Goal: Use online tool/utility: Use online tool/utility

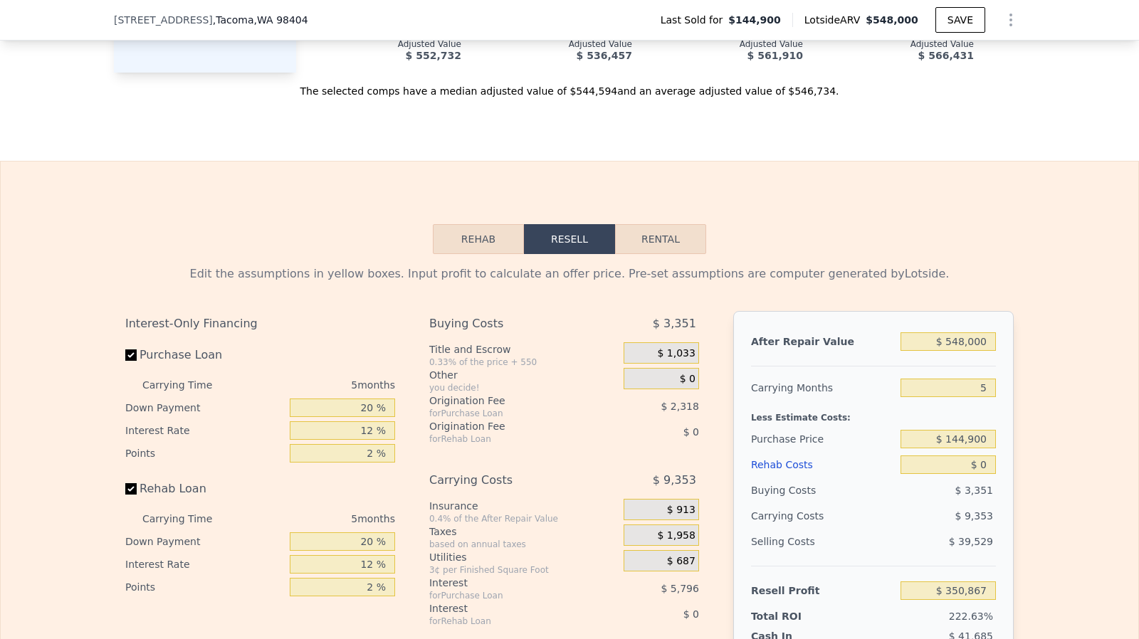
scroll to position [2248, 0]
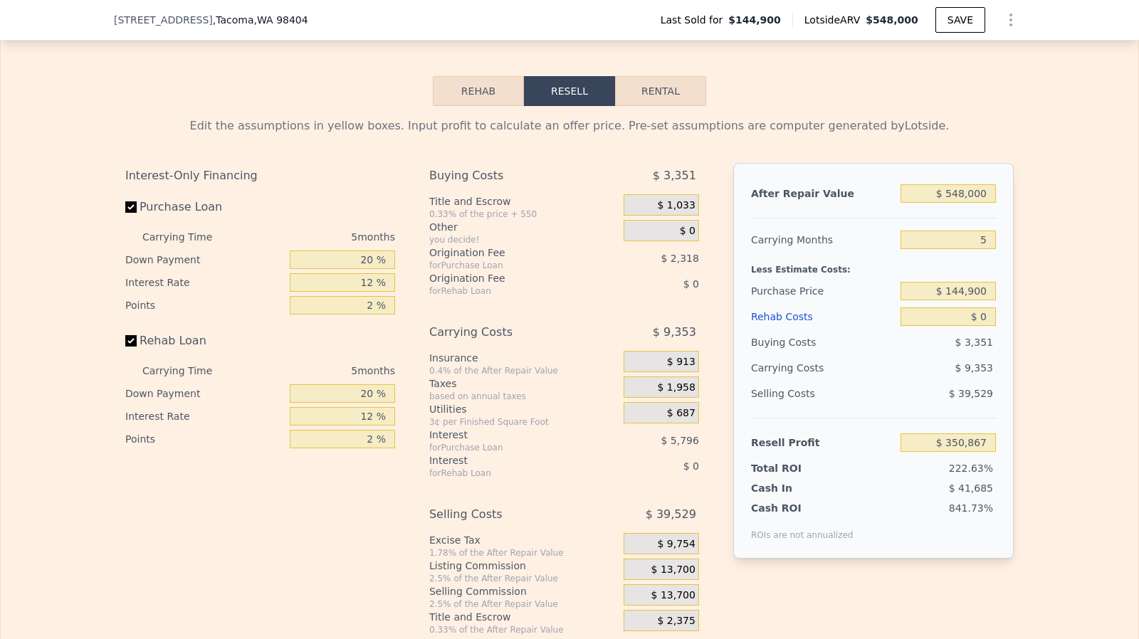
click at [128, 347] on label "Rehab Loan" at bounding box center [204, 341] width 159 height 26
click at [128, 347] on input "Rehab Loan" at bounding box center [130, 340] width 11 height 11
checkbox input "false"
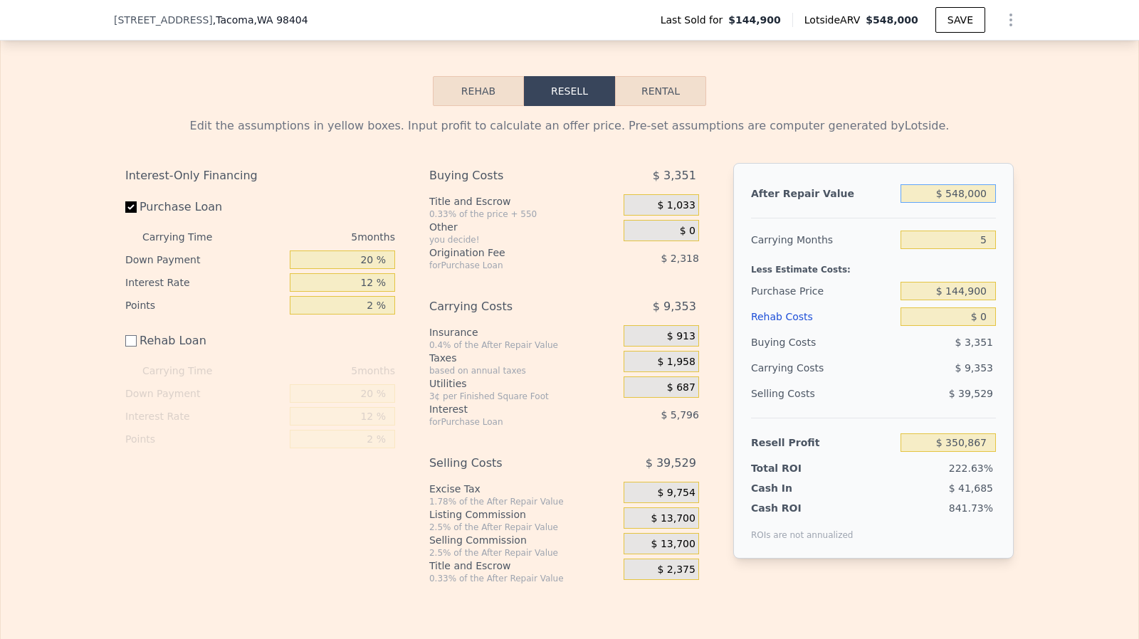
click at [962, 203] on input "$ 548,000" at bounding box center [947, 193] width 95 height 19
type input "$ 4"
type input "-$ 157,237"
type input "$ 48"
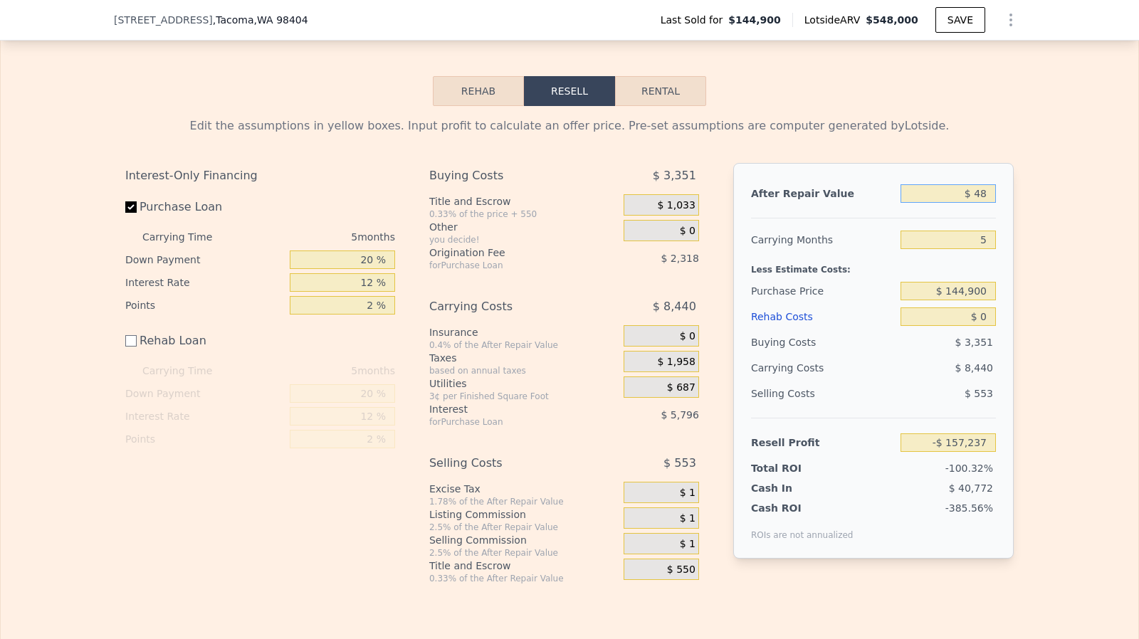
type input "-$ 157,196"
type input "$ 4,850"
type input "-$ 152,743"
type input "$ 485,000"
type input "$ 292,453"
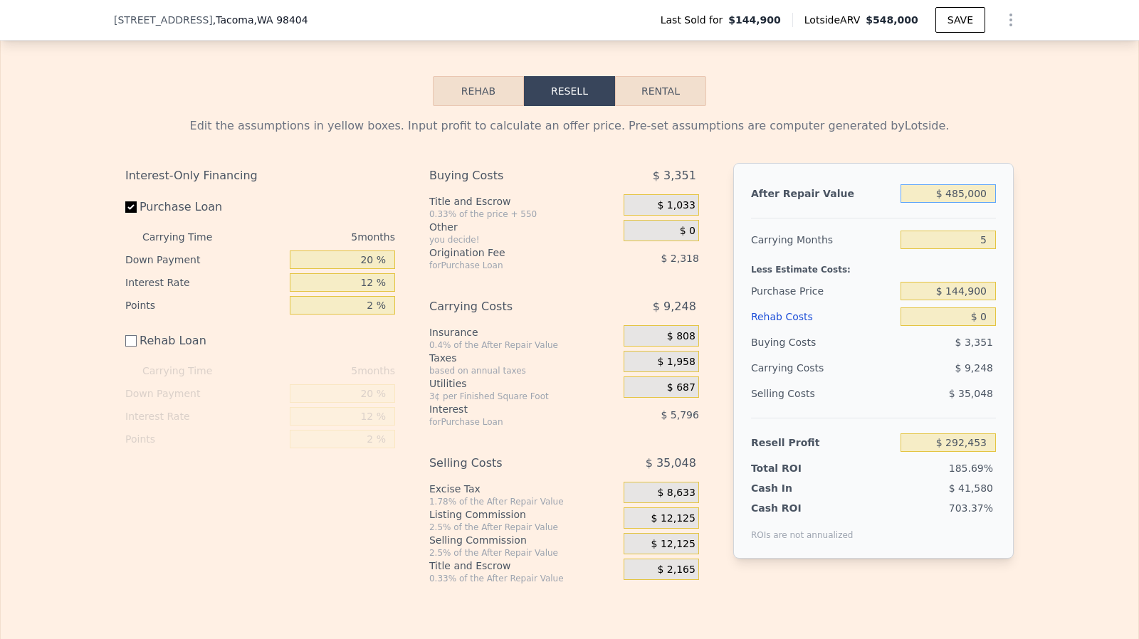
type input "$ 485,000"
click at [979, 293] on div "$ 144,900" at bounding box center [947, 291] width 95 height 26
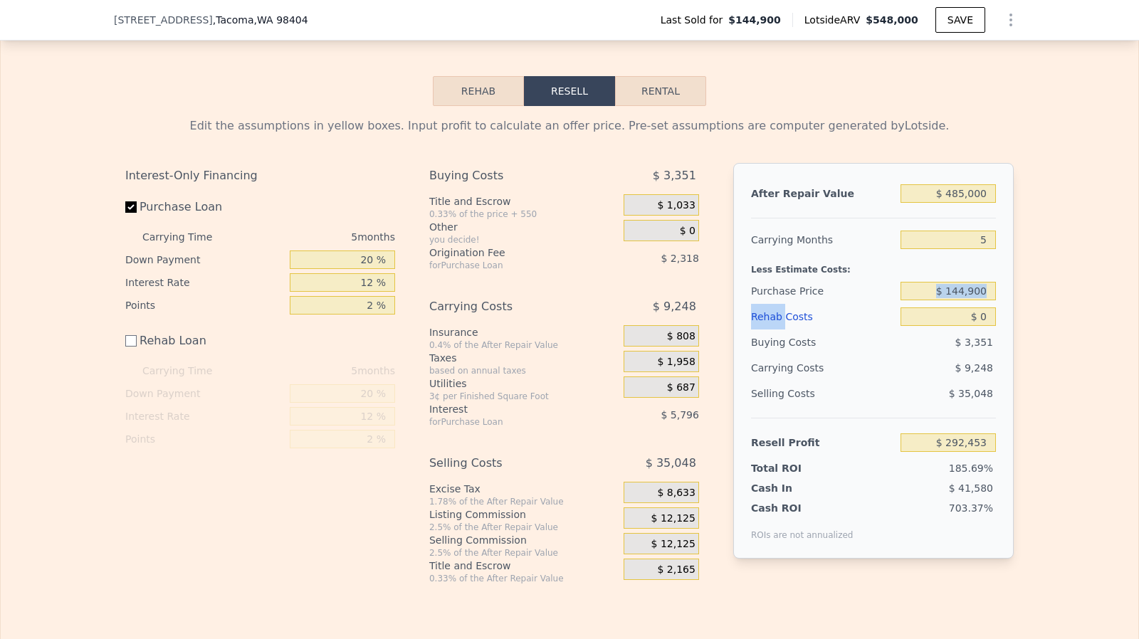
click at [979, 293] on div "$ 144,900" at bounding box center [947, 291] width 95 height 26
click at [977, 300] on input "$ 144,900" at bounding box center [947, 291] width 95 height 19
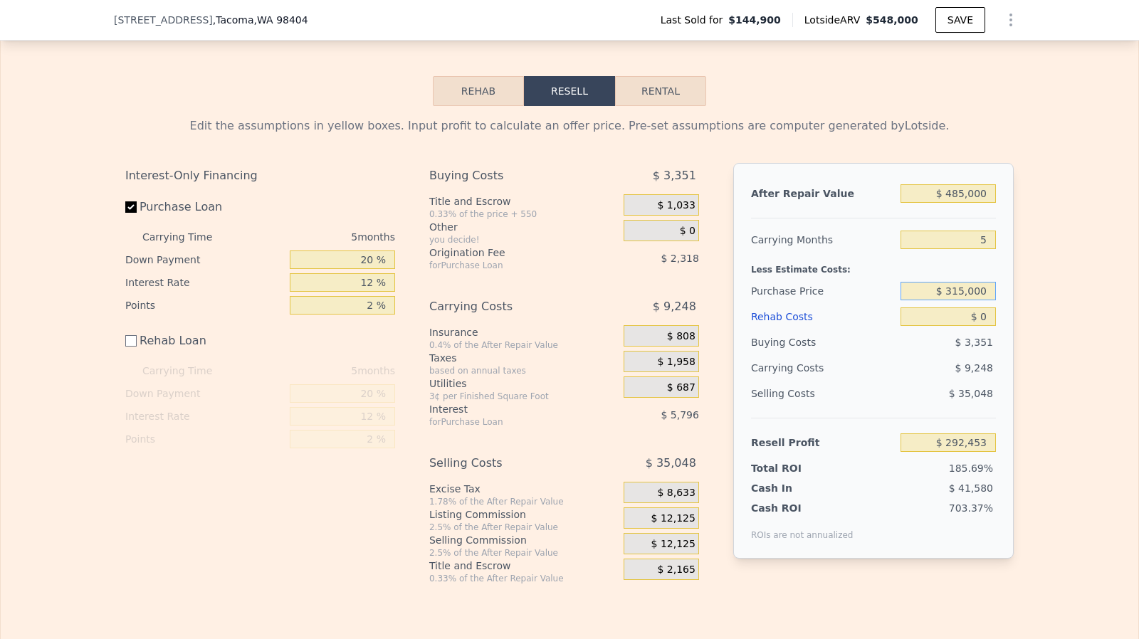
type input "$ 315,000"
click at [982, 325] on input "$ 0" at bounding box center [947, 316] width 95 height 19
type input "$ 112,260"
click at [982, 325] on input "$ 0" at bounding box center [947, 316] width 95 height 19
type input "$ 7"
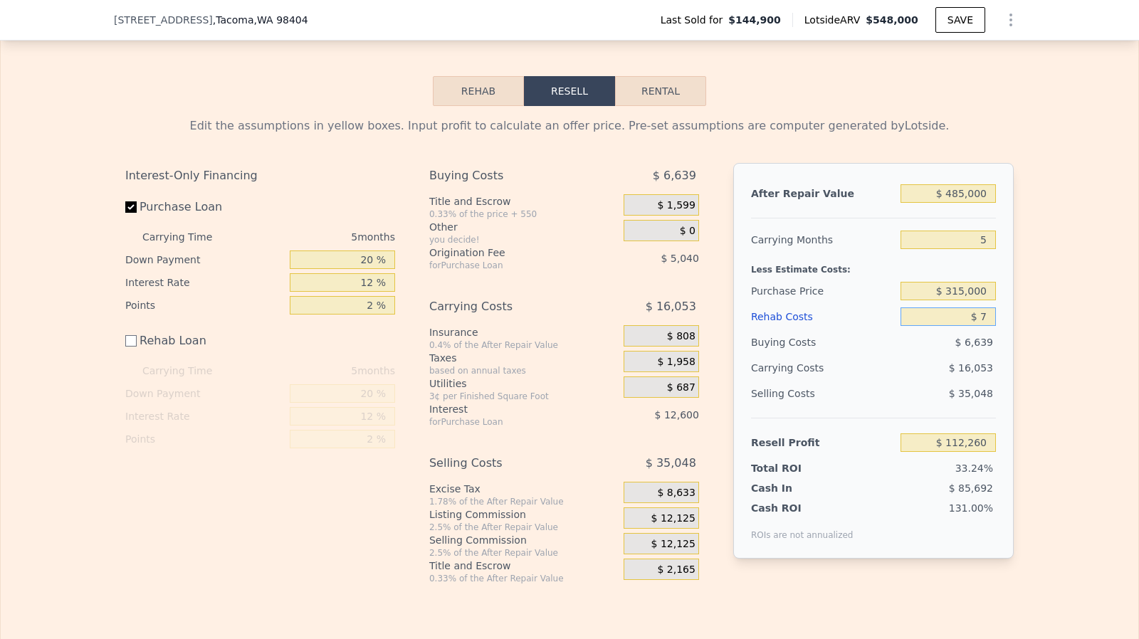
type input "$ 112,253"
type input "$ 70"
type input "$ 112,190"
type input "$ 700"
type input "$ 111,560"
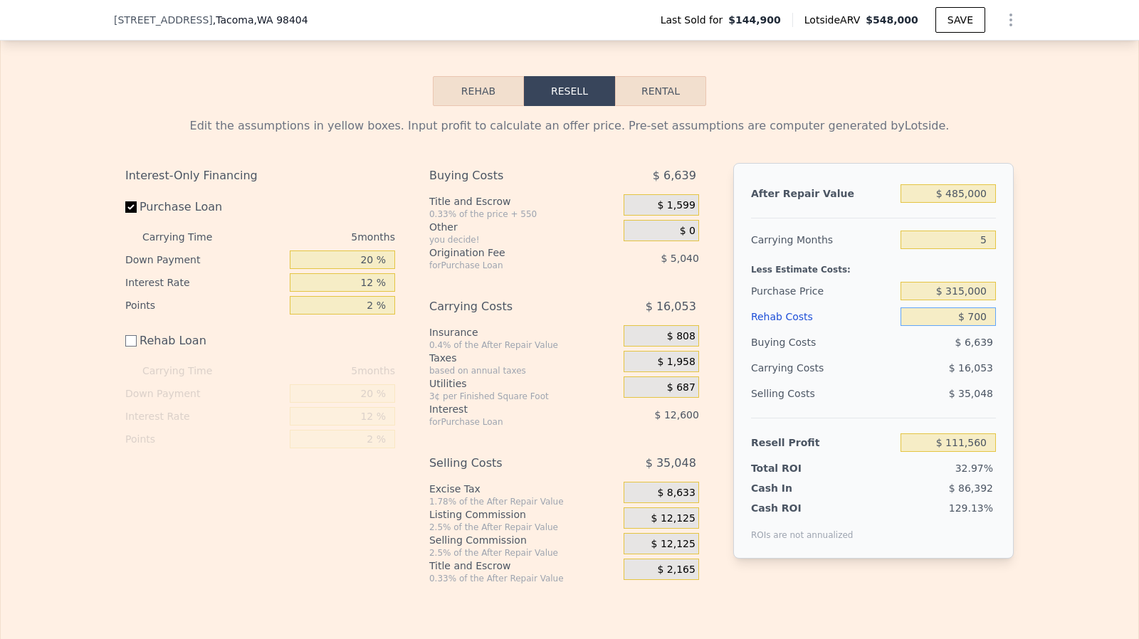
type input "$ 7,000"
type input "$ 105,260"
type input "$ 70,000"
type input "$ 42,260"
type input "$ 70,000"
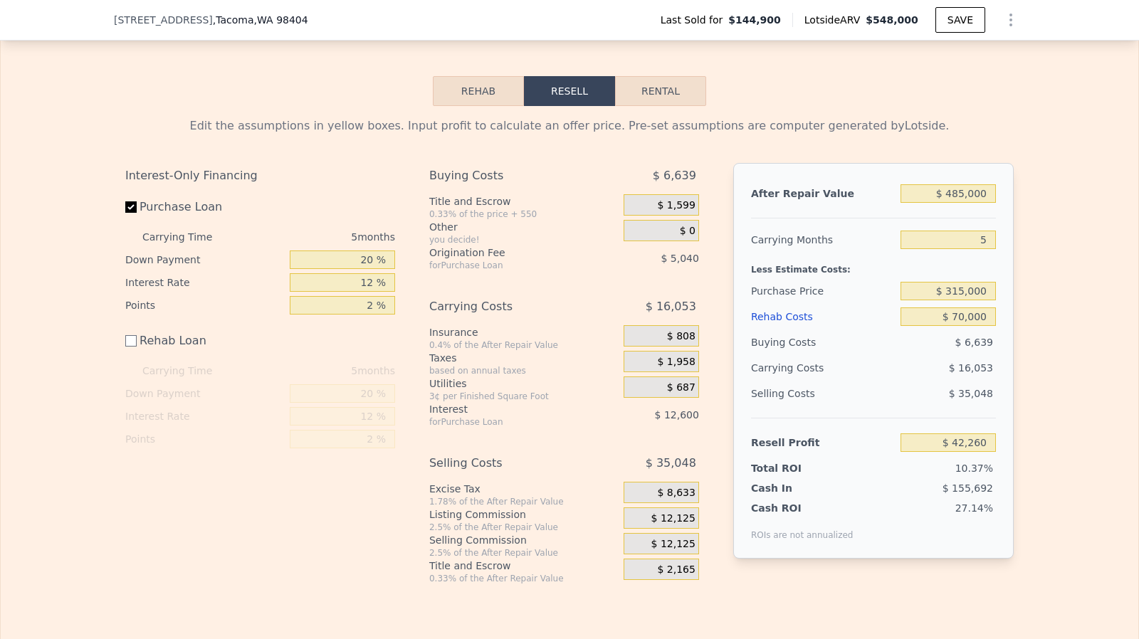
click at [673, 525] on span "$ 12,125" at bounding box center [673, 518] width 44 height 13
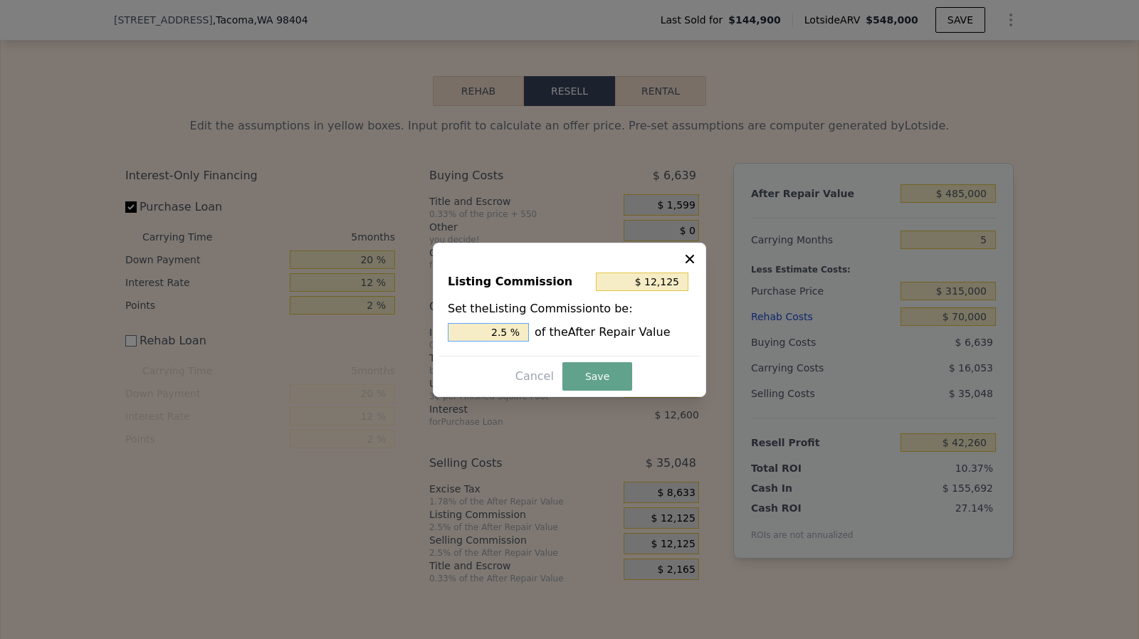
click at [516, 333] on input "2.5 %" at bounding box center [488, 332] width 81 height 19
type input "$ 9,700"
type input "2 %"
click at [516, 333] on input "text" at bounding box center [488, 332] width 81 height 19
type input "$ 4,850"
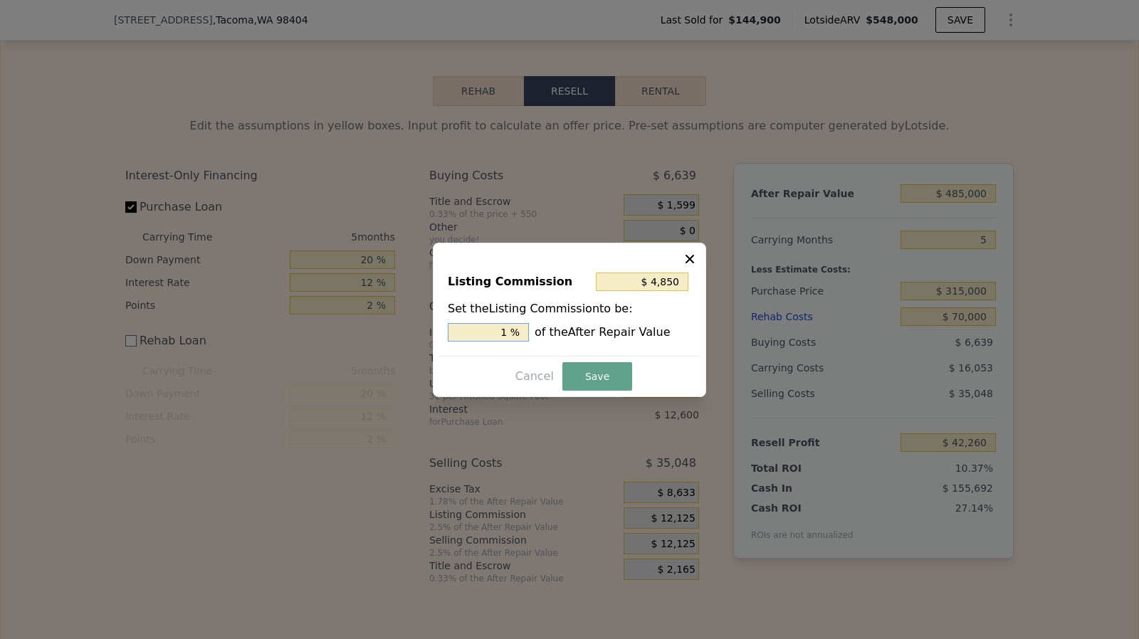
type input "1. %"
type input "$ 7,275"
type input "1.5 %"
click at [585, 372] on button "Save" at bounding box center [597, 376] width 70 height 28
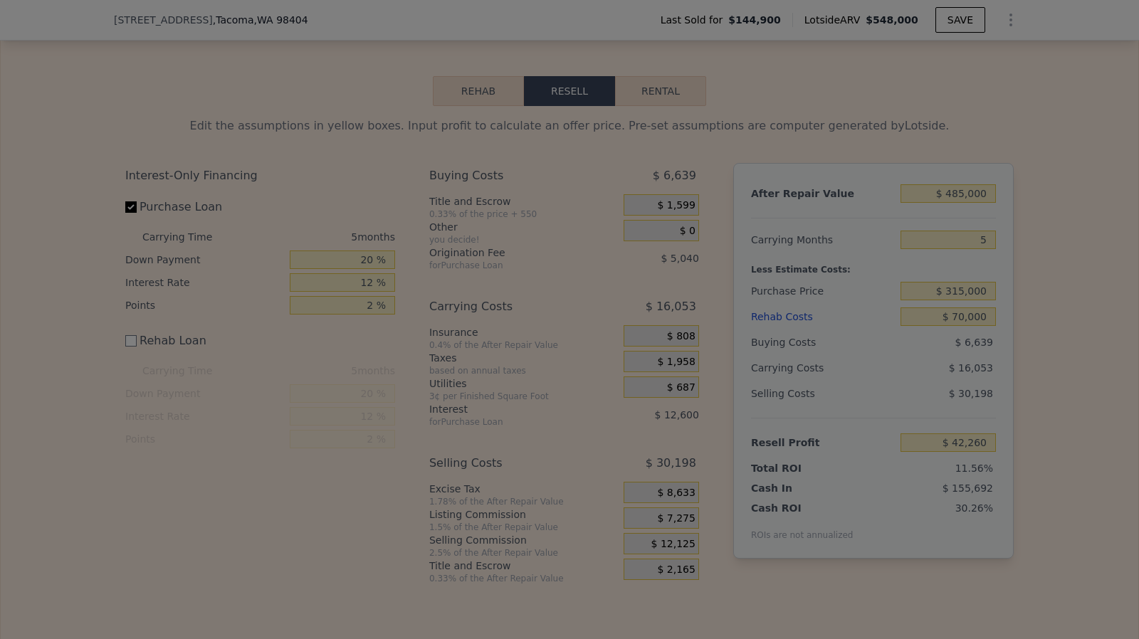
type input "$ 47,110"
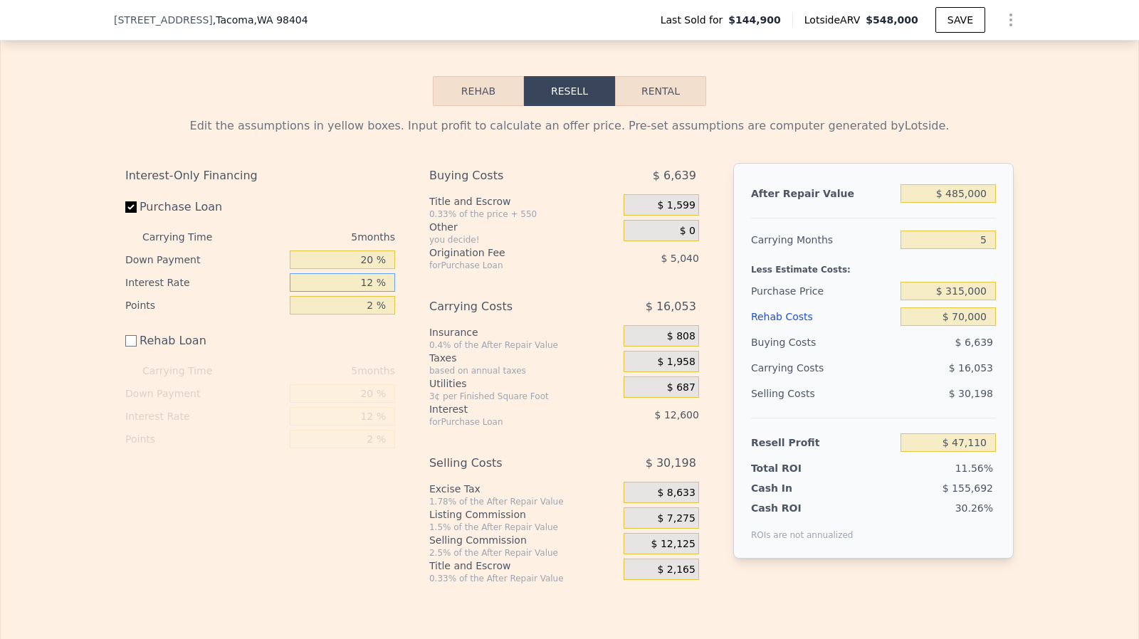
click at [367, 292] on input "12 %" at bounding box center [342, 282] width 105 height 19
type input "1 %"
type input "$ 58,660"
type input "12 %"
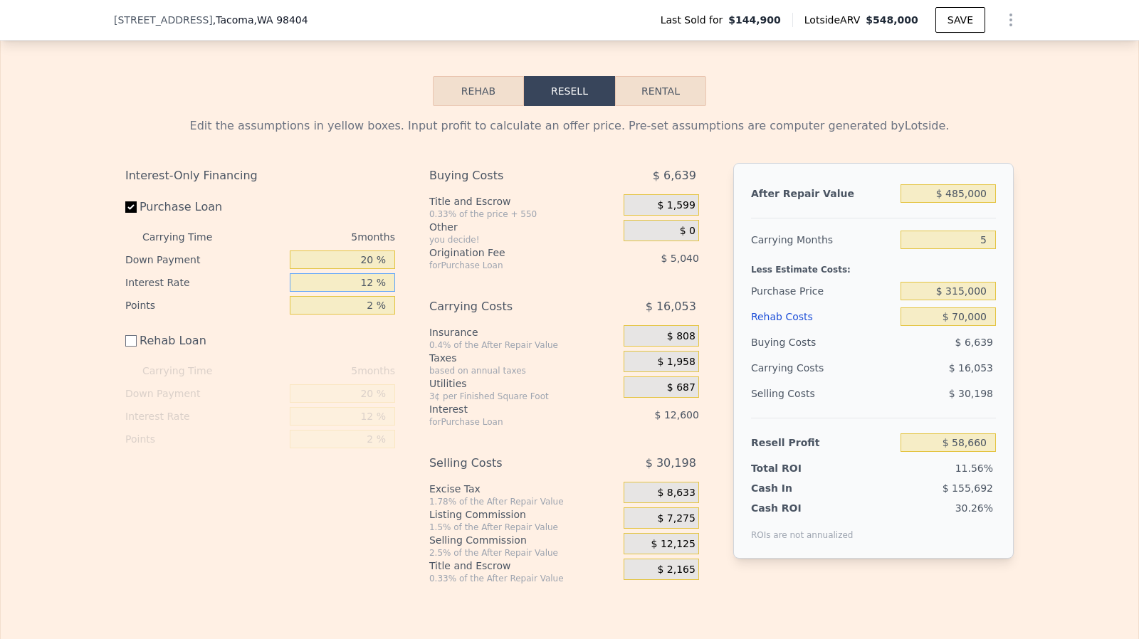
type input "$ 47,110"
click at [367, 269] on input "20 %" at bounding box center [342, 260] width 105 height 19
type input "10 %"
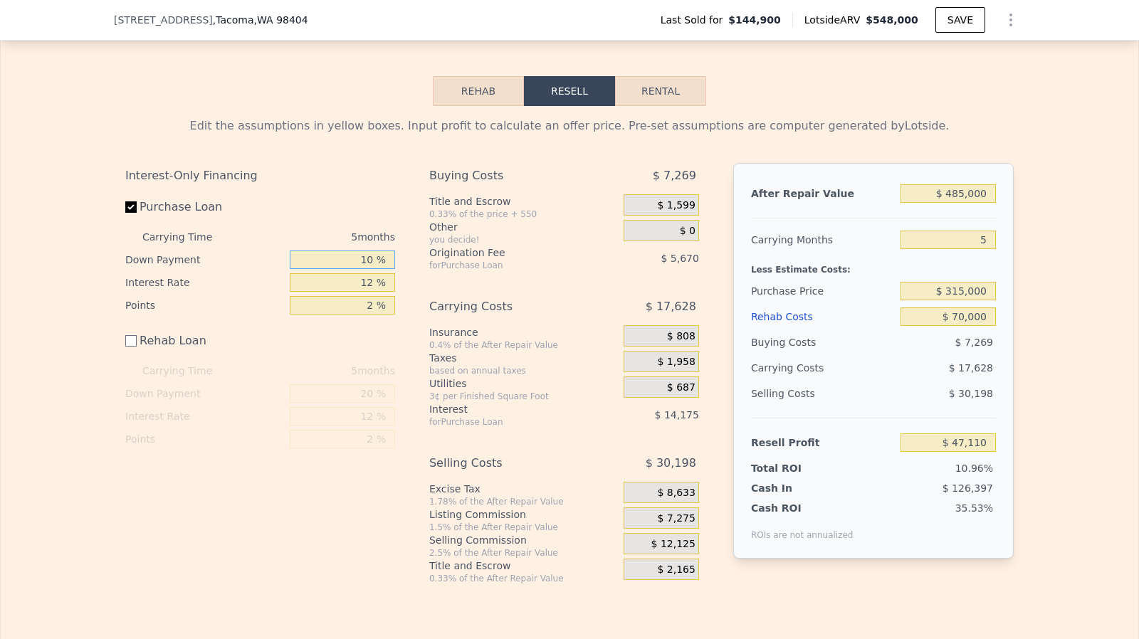
type input "$ 44,905"
type input "10 %"
click at [370, 290] on input "12 %" at bounding box center [342, 282] width 105 height 19
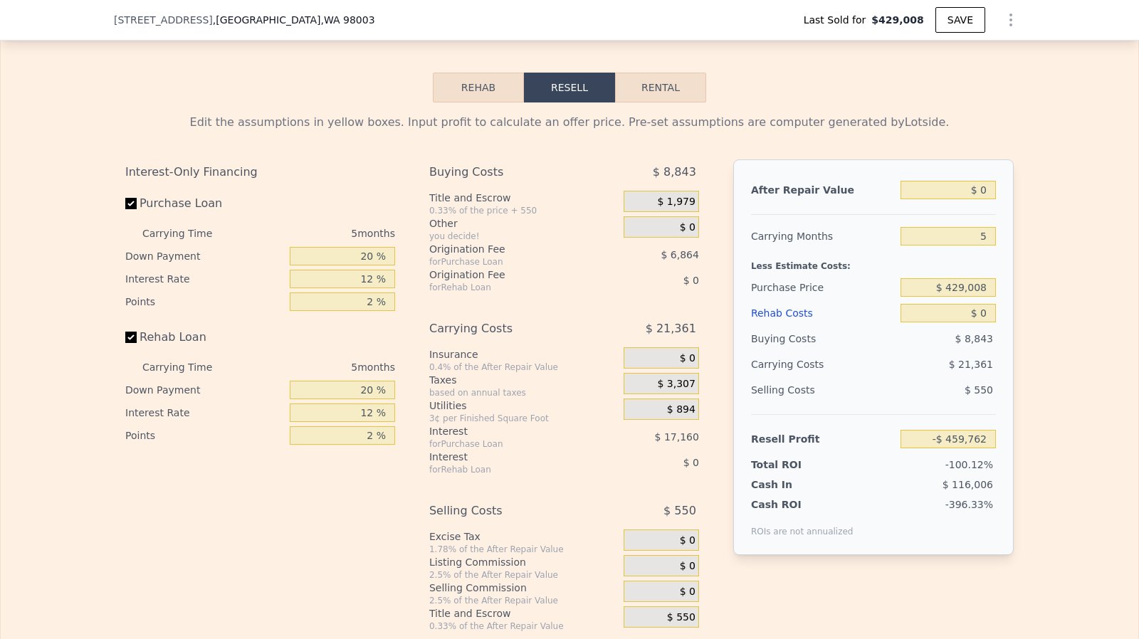
scroll to position [2171, 0]
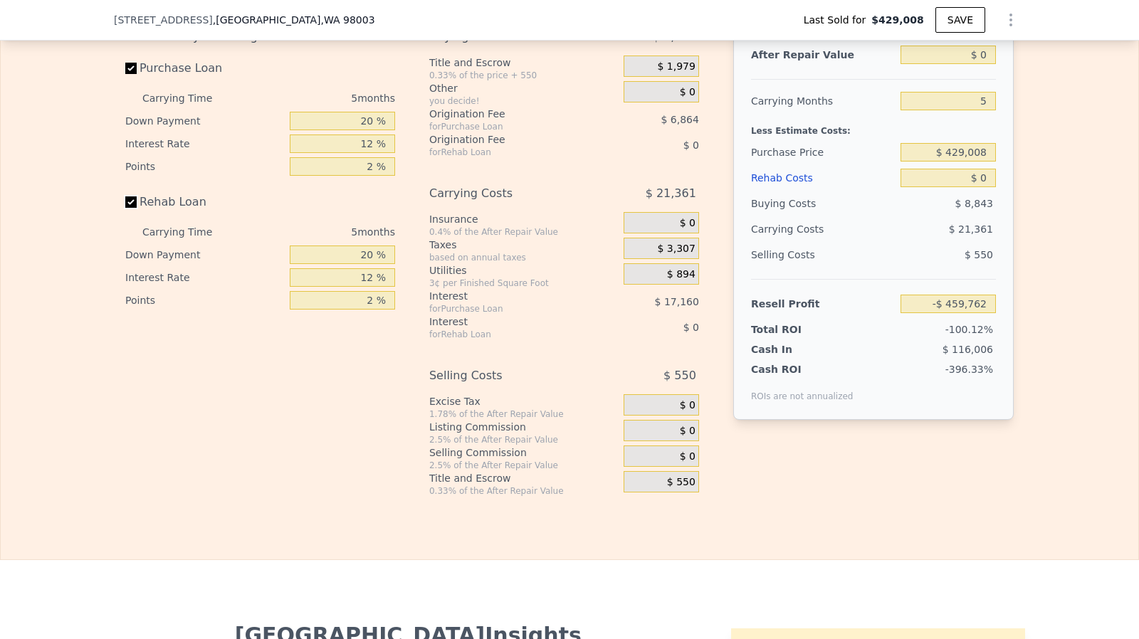
click at [126, 208] on input "Rehab Loan" at bounding box center [130, 201] width 11 height 11
checkbox input "false"
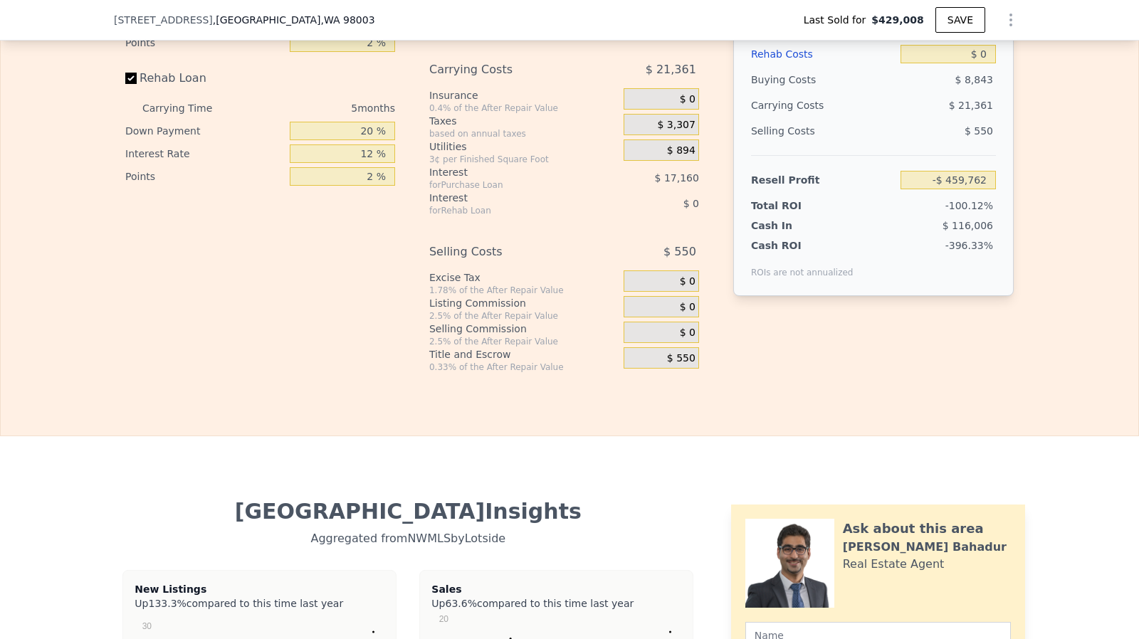
scroll to position [2053, 0]
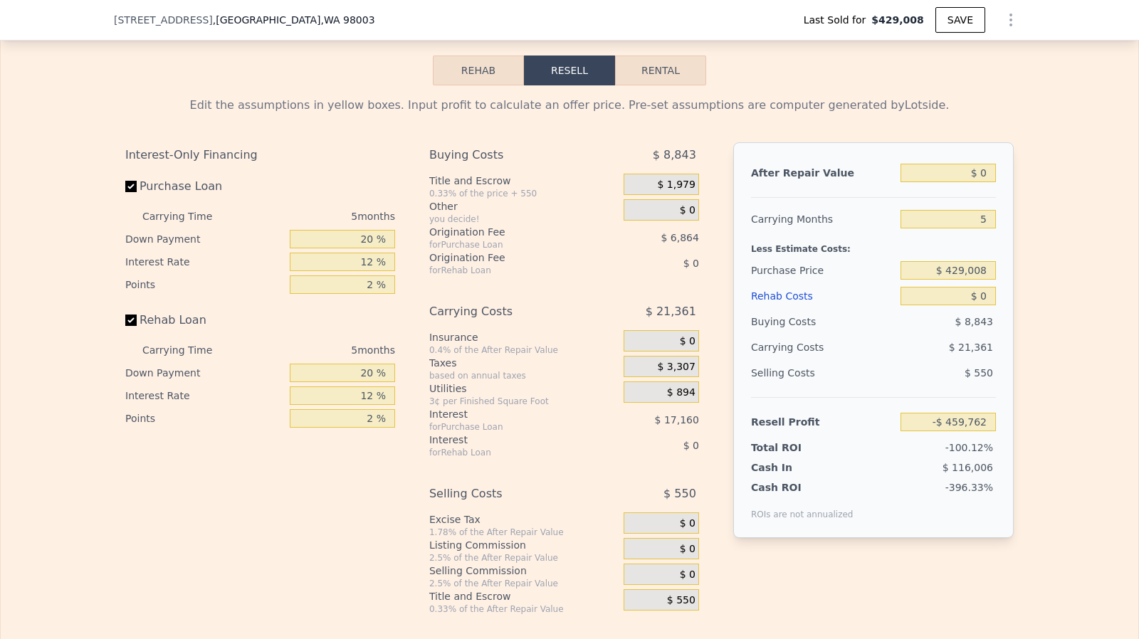
click at [135, 333] on label "Rehab Loan" at bounding box center [204, 320] width 159 height 26
click at [135, 326] on input "Rehab Loan" at bounding box center [130, 320] width 11 height 11
checkbox input "false"
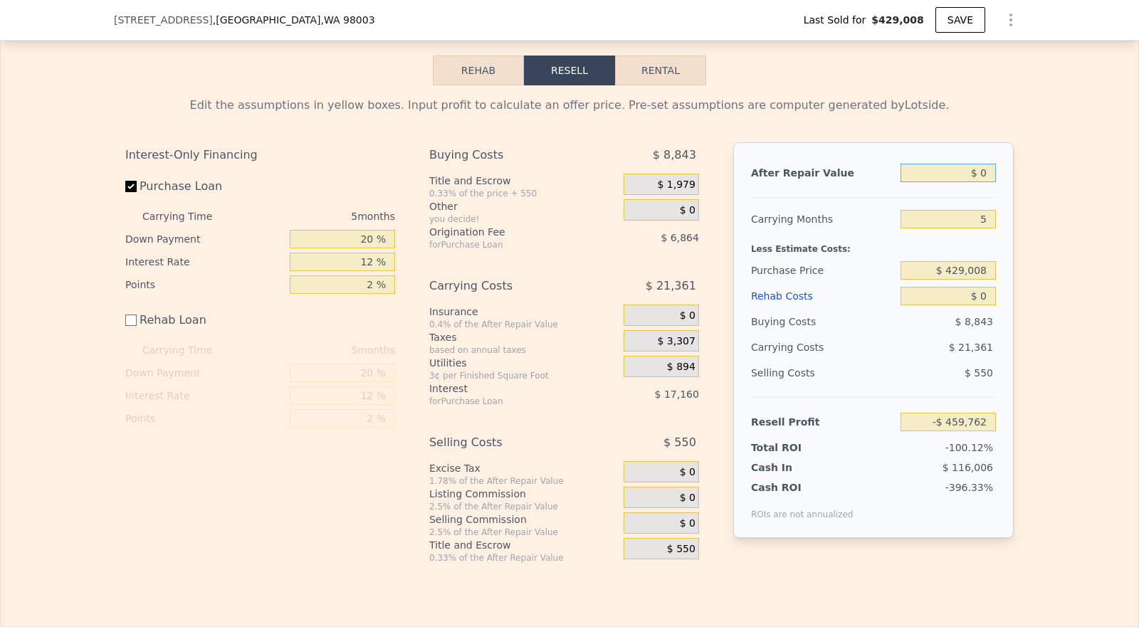
click at [984, 182] on input "$ 0" at bounding box center [947, 173] width 95 height 19
type input "$ 8"
type input "-$ 459,754"
type input "$ 830"
type input "-$ 458,993"
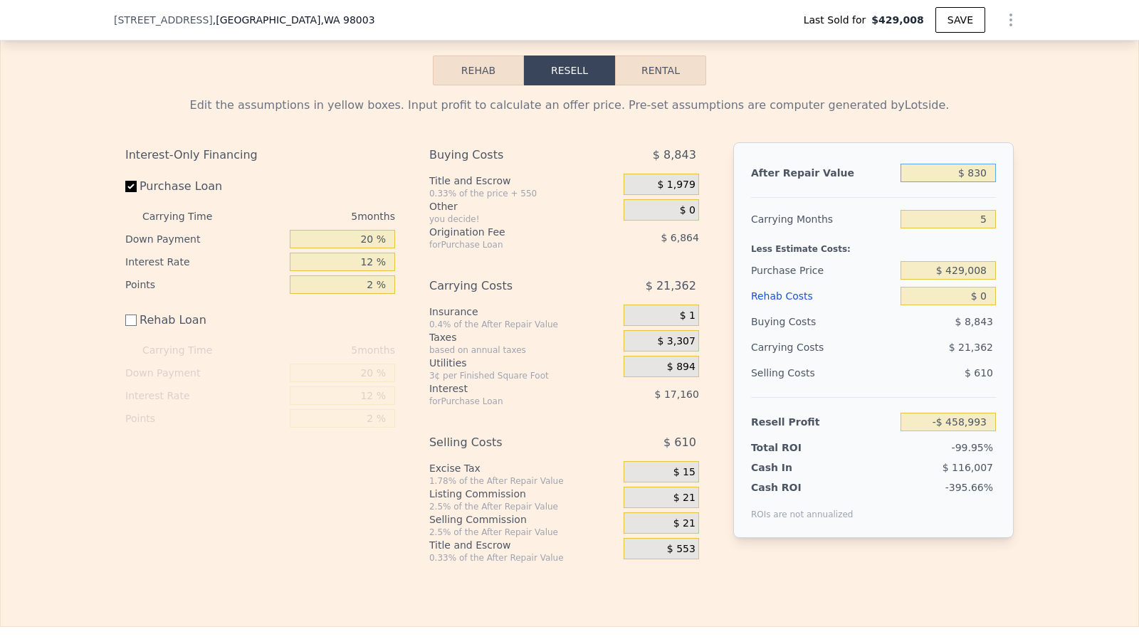
type input "$ 8,300"
type input "-$ 452,068"
type input "$ 83,000"
type input "-$ 382,803"
type input "$ 830,000"
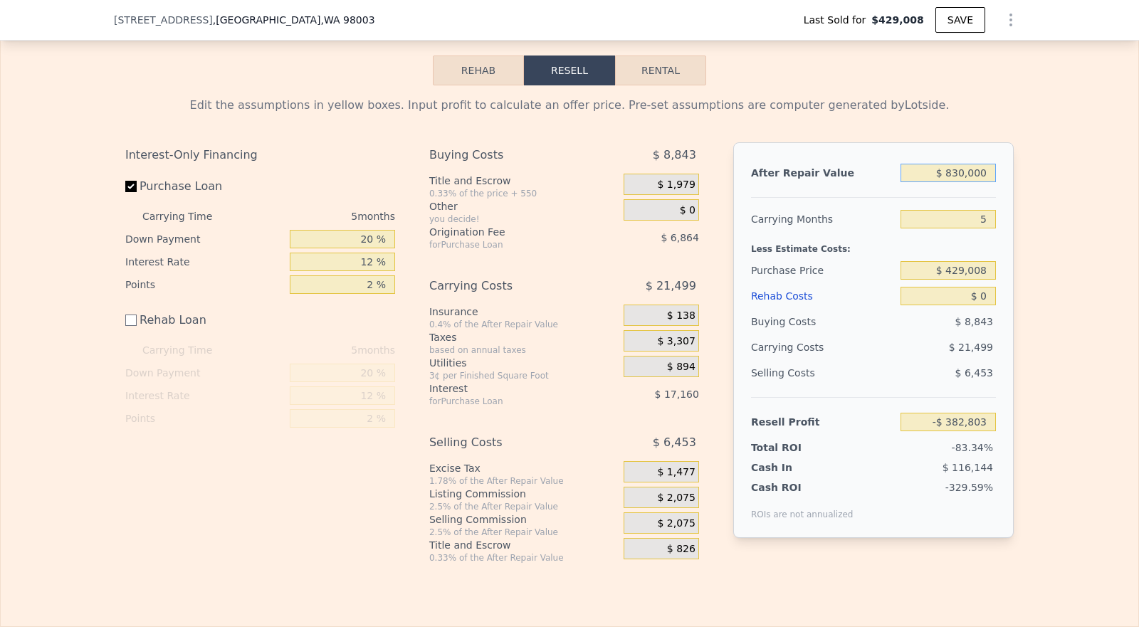
type input "$ 309,817"
type input "$ 8,300,000"
type input "$ 7,236,026"
type input "$ 830,000"
type input "$ 309,817"
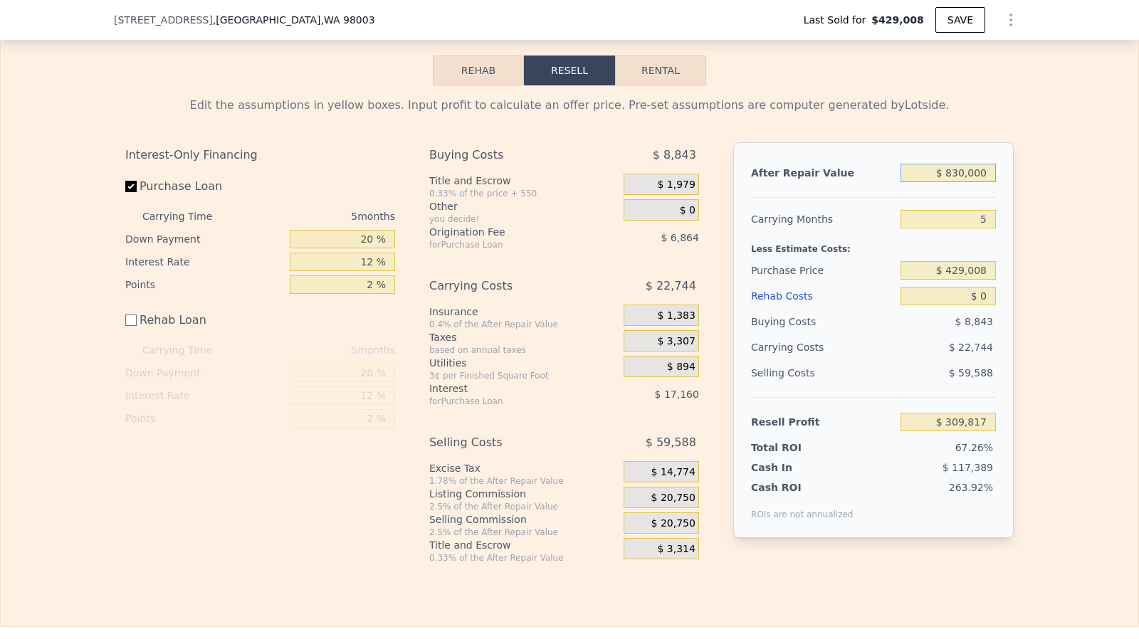
type input "$ 830,000"
click at [981, 283] on div "$ 429,008" at bounding box center [947, 271] width 95 height 26
click at [972, 280] on input "$ 429,008" at bounding box center [947, 270] width 95 height 19
click at [985, 305] on input "$ 0" at bounding box center [947, 296] width 95 height 19
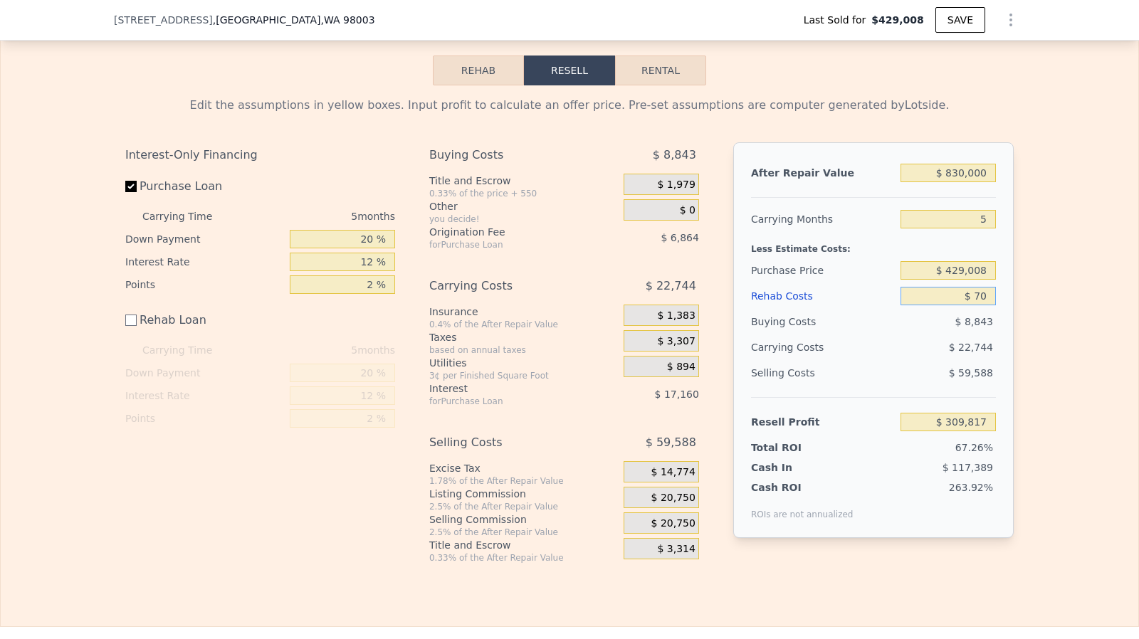
type input "$ 700"
type input "$ 309,117"
type input "$ 7,000"
type input "$ 302,817"
type input "$ 70,000"
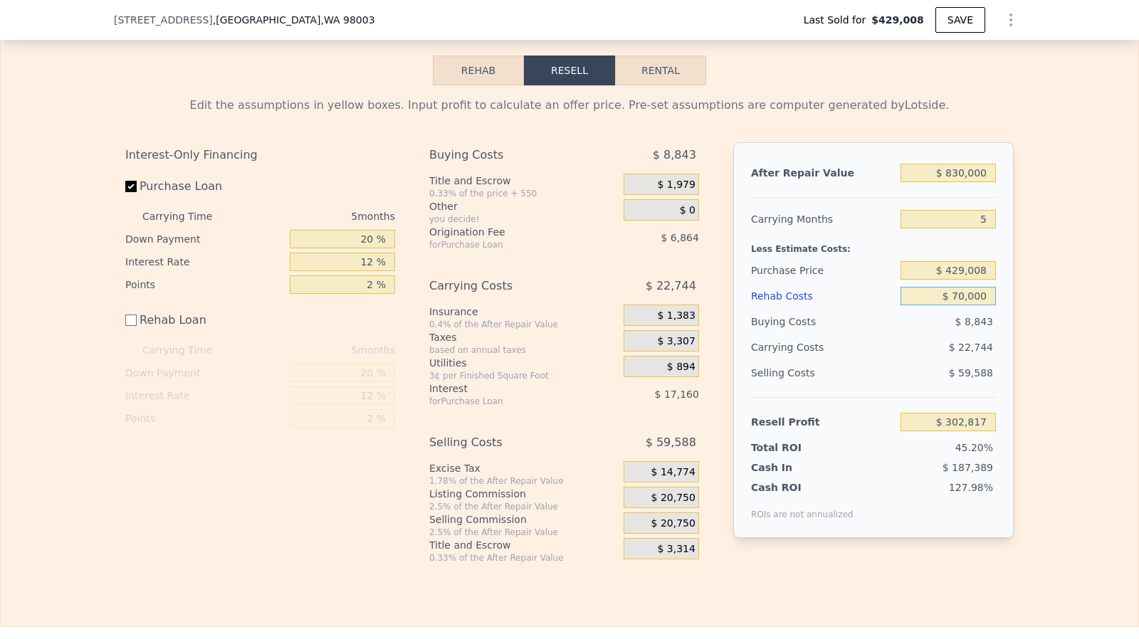
type input "$ 239,817"
type input "$ 70,000"
click at [990, 283] on div "$ 429,008" at bounding box center [947, 271] width 95 height 26
click at [978, 280] on input "$ 429,008" at bounding box center [947, 270] width 95 height 19
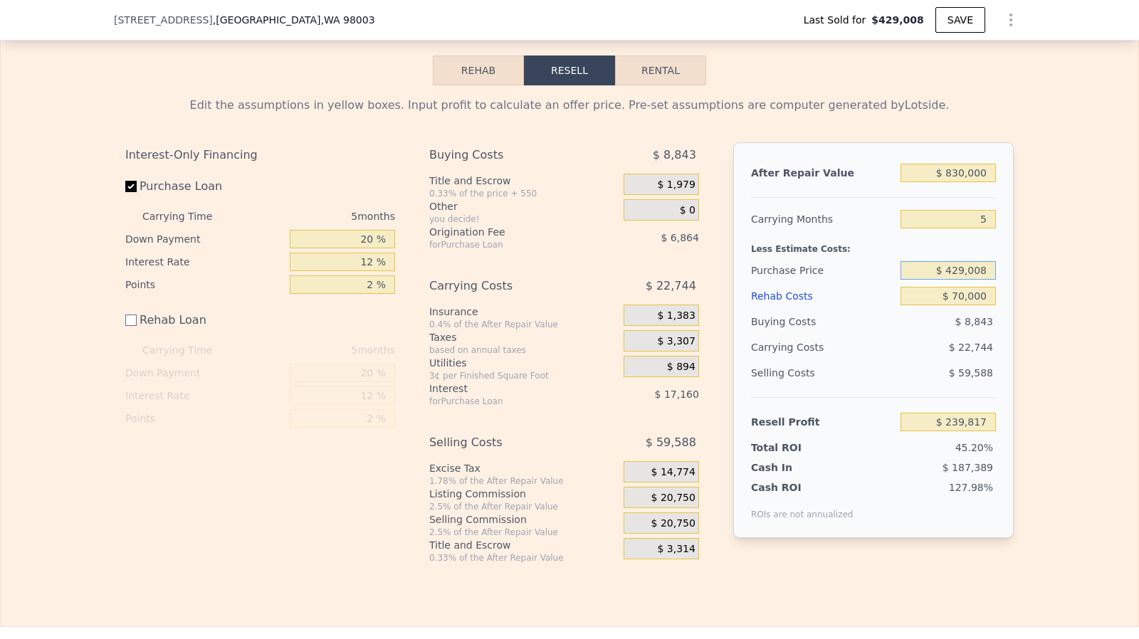
click at [978, 280] on input "$ 429,008" at bounding box center [947, 270] width 95 height 19
type input "$ 630,000"
click at [968, 305] on input "$ 70,000" at bounding box center [947, 296] width 95 height 19
type input "$ 26,900"
click at [125, 192] on input "Purchase Loan" at bounding box center [130, 186] width 11 height 11
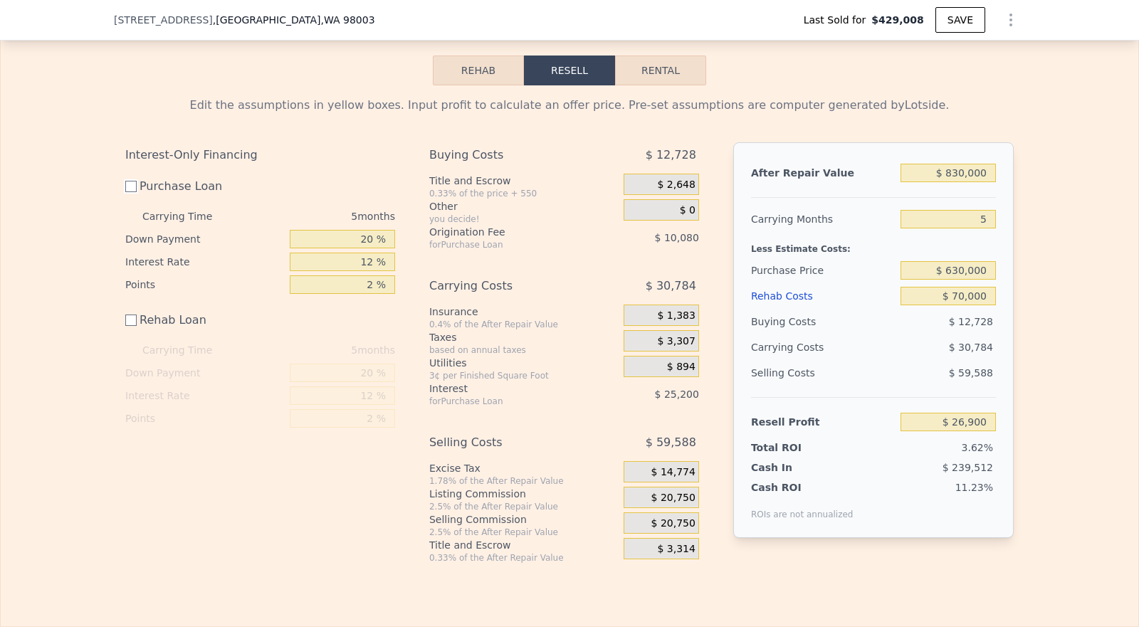
checkbox input "false"
type input "$ 62,180"
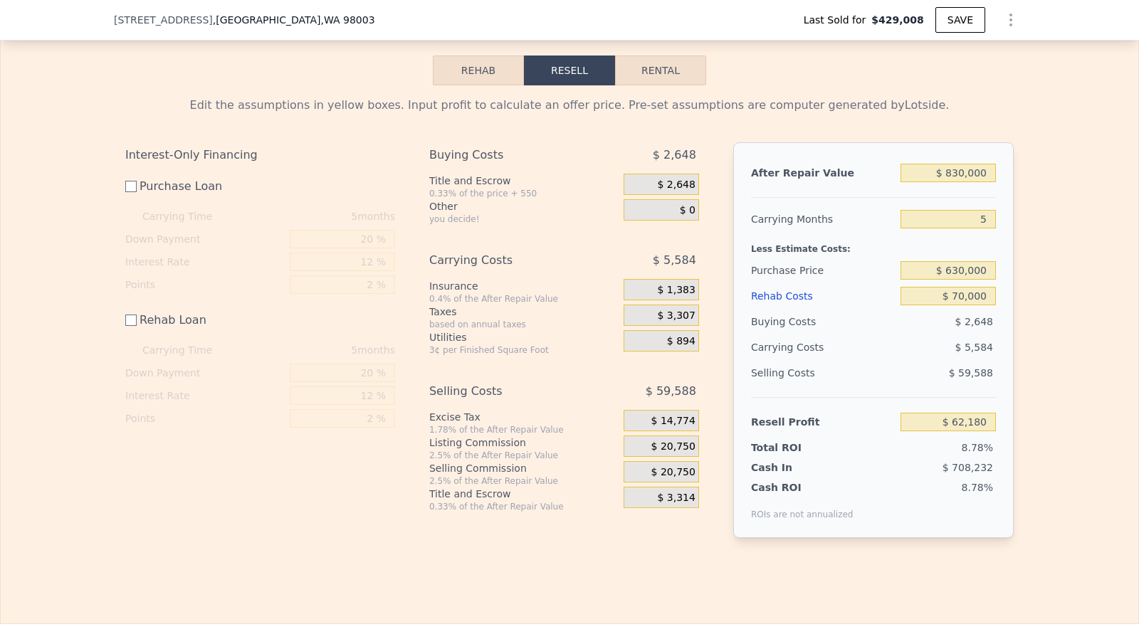
click at [680, 453] on span "$ 20,750" at bounding box center [673, 447] width 44 height 13
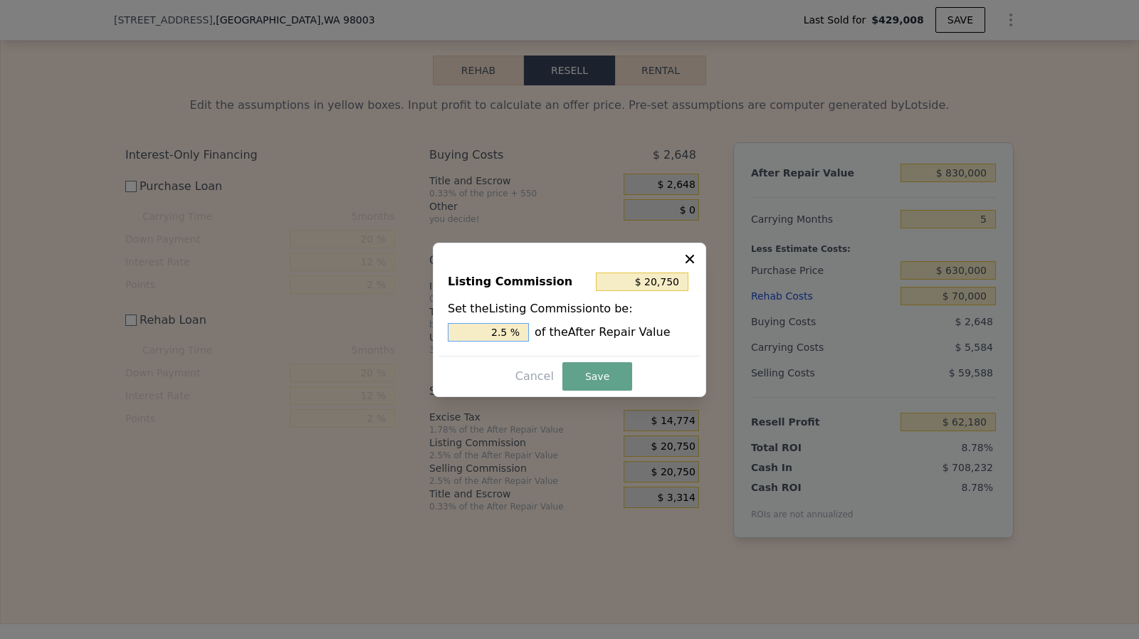
click at [515, 340] on input "2.5 %" at bounding box center [488, 332] width 81 height 19
type input "$ 16,600"
type input "2 %"
type input "$ 8,300"
type input "1. %"
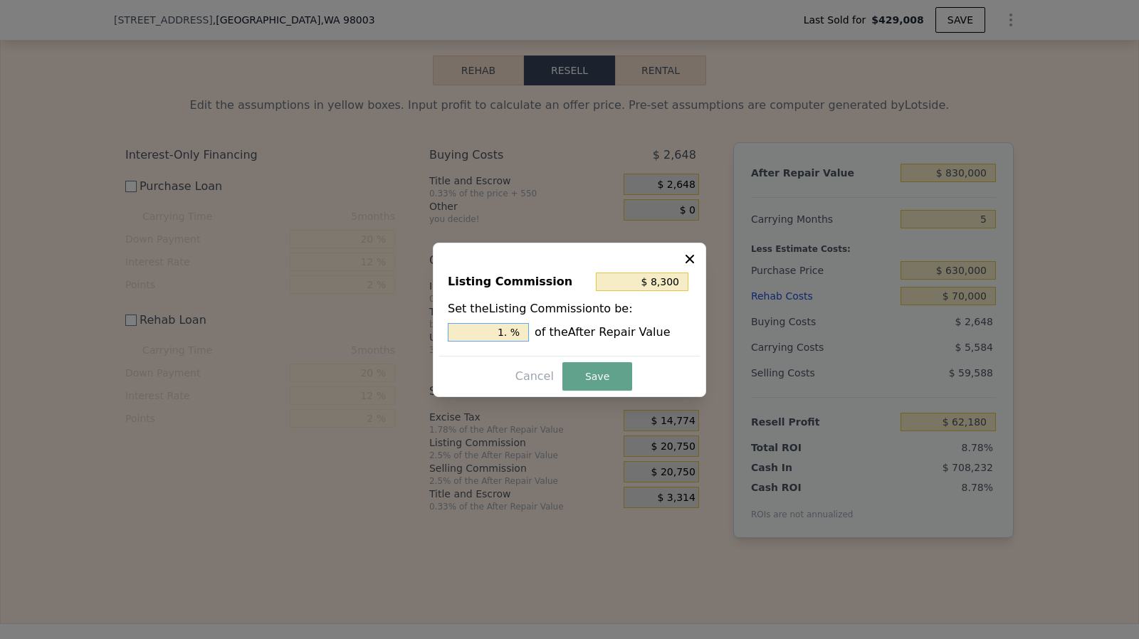
type input "$ 12,450"
type input "1.5 %"
click at [595, 388] on button "Save" at bounding box center [597, 376] width 70 height 28
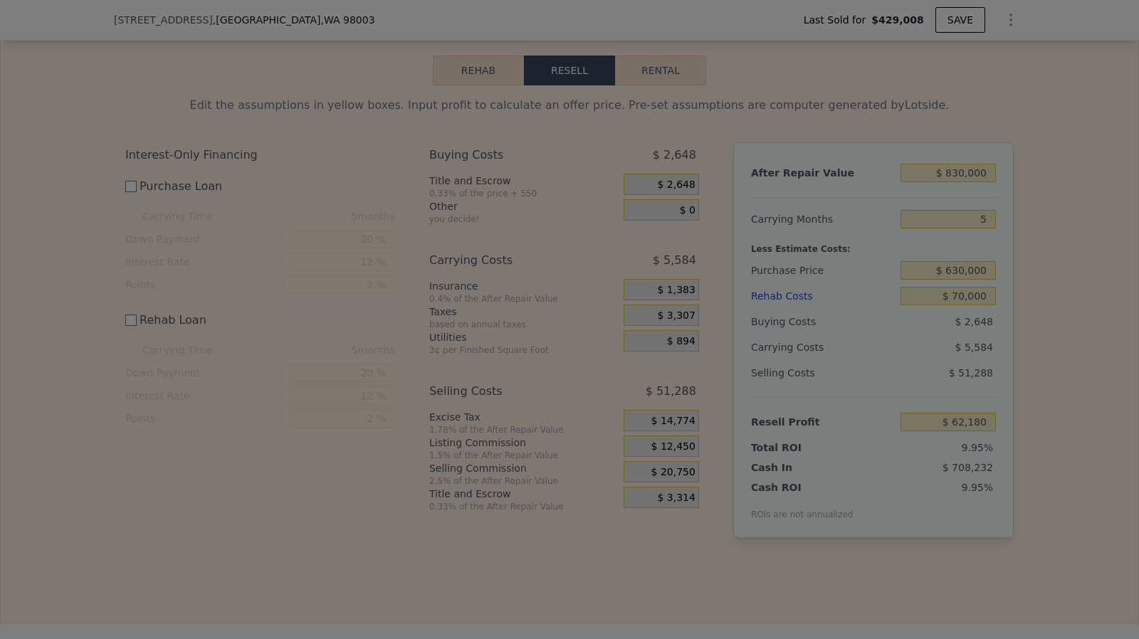
type input "$ 70,480"
